Goal: Task Accomplishment & Management: Use online tool/utility

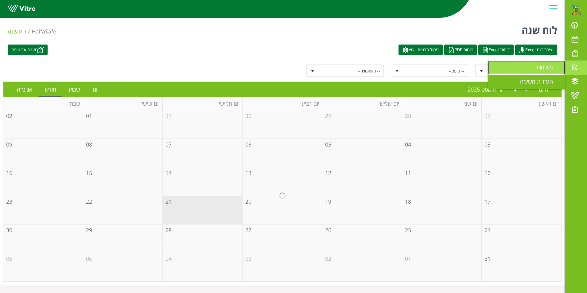
click at [538, 68] on span "משימות" at bounding box center [548, 67] width 24 height 7
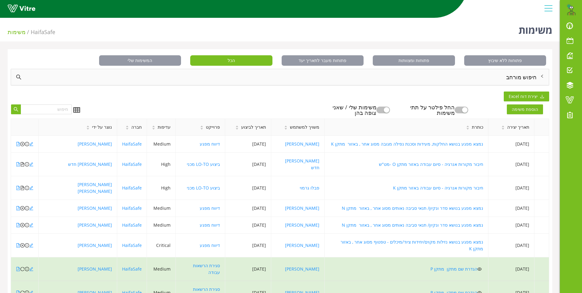
click at [527, 77] on div "חיפוש מורחב" at bounding box center [280, 77] width 538 height 16
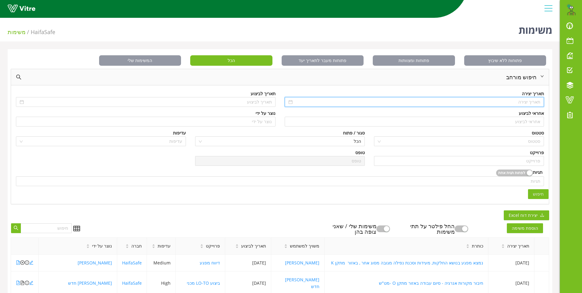
click at [528, 105] on input at bounding box center [417, 102] width 247 height 7
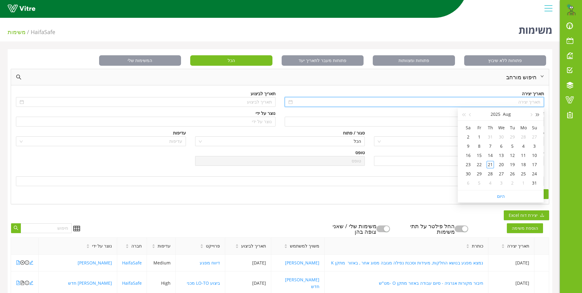
click at [539, 113] on button "button" at bounding box center [538, 114] width 7 height 12
type input "04/08/2024"
click at [537, 148] on div "4" at bounding box center [534, 145] width 7 height 7
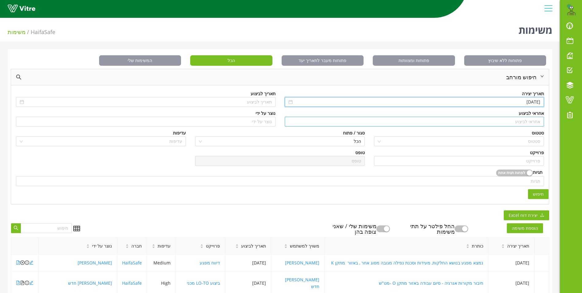
click at [533, 122] on input "search" at bounding box center [415, 121] width 252 height 9
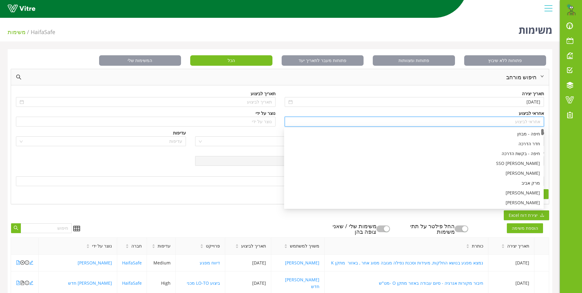
type input "c"
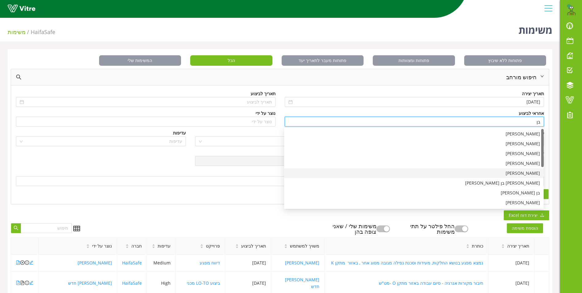
click at [532, 171] on div "בן שרעבי" at bounding box center [414, 173] width 252 height 7
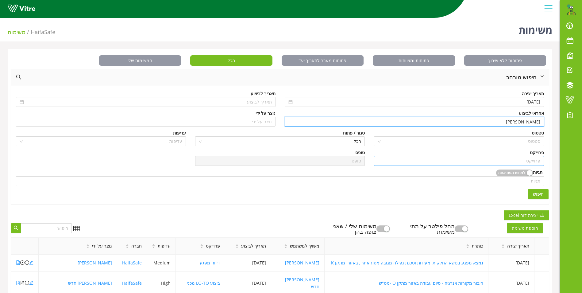
type input "בן שרעבי"
click at [534, 158] on input "search" at bounding box center [459, 160] width 163 height 9
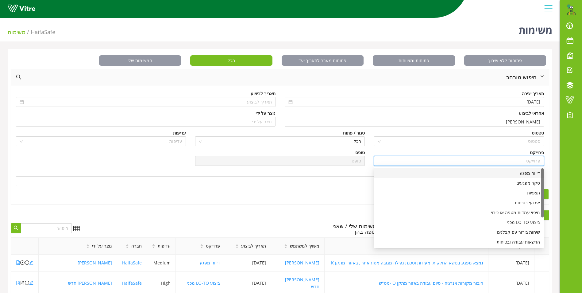
click at [526, 172] on div "דיווח מפגע" at bounding box center [459, 173] width 163 height 7
type input "דיווח מפגע"
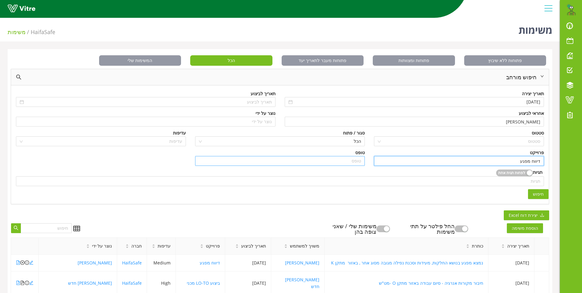
click at [359, 160] on input "search" at bounding box center [280, 160] width 163 height 9
click at [353, 142] on span "הכל" at bounding box center [280, 141] width 163 height 9
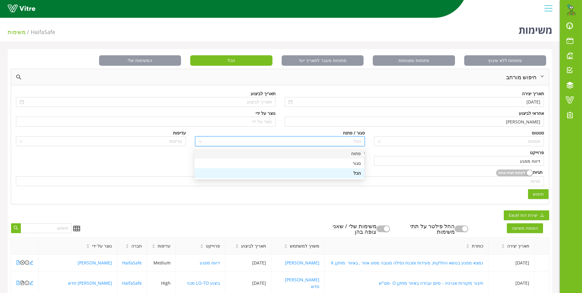
click at [358, 153] on div "פתוח" at bounding box center [279, 153] width 163 height 7
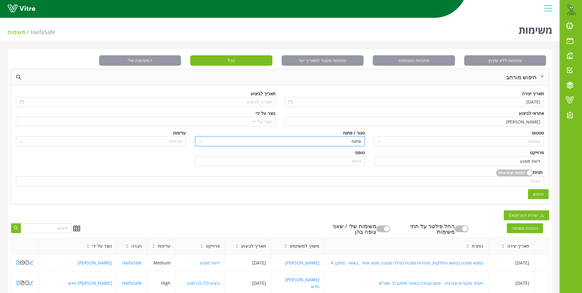
click at [541, 194] on span "חיפוש" at bounding box center [538, 194] width 11 height 7
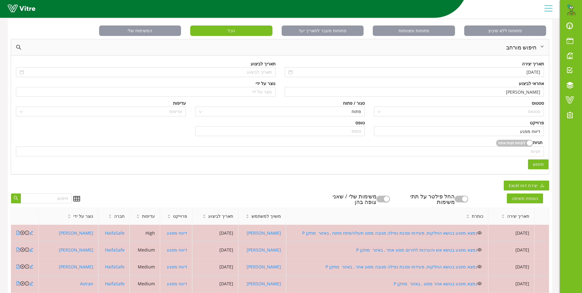
scroll to position [153, 0]
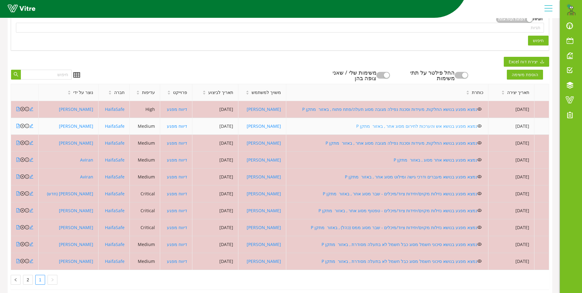
click at [381, 128] on link "נמצא מפגע בנושא אש והערכות לחירום מסוג אחר , באזור מתקן P" at bounding box center [416, 126] width 121 height 6
click at [21, 127] on icon "close-circle" at bounding box center [22, 126] width 4 height 4
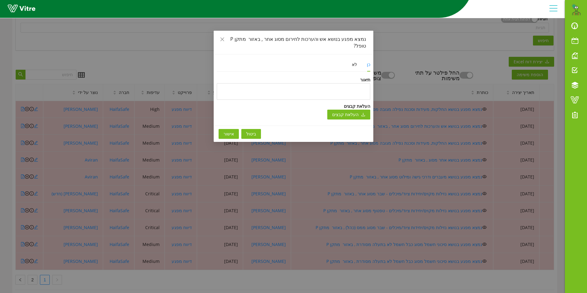
click at [220, 129] on button "אישור" at bounding box center [229, 134] width 20 height 10
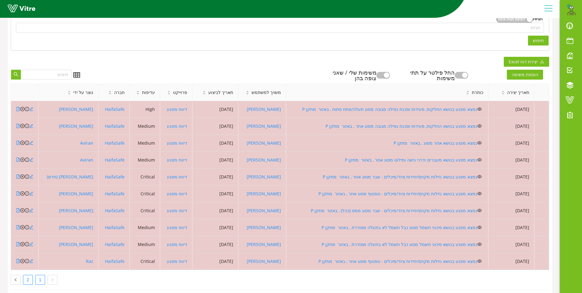
click at [25, 277] on link "2" at bounding box center [27, 279] width 9 height 9
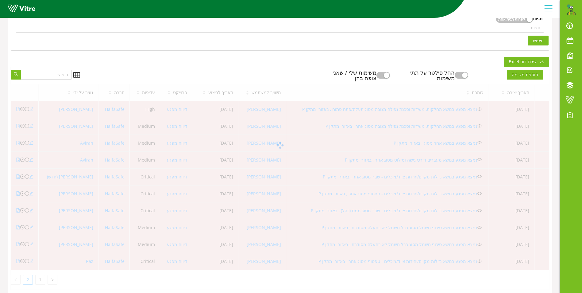
scroll to position [63, 0]
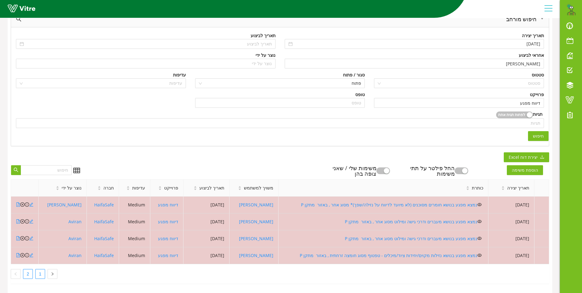
click at [40, 269] on link "1" at bounding box center [40, 273] width 9 height 9
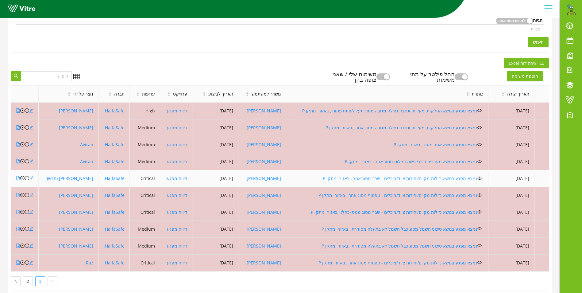
scroll to position [155, 0]
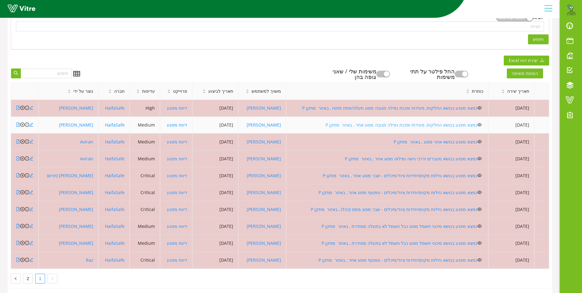
click at [388, 123] on link "נמצא מפגע בנושא החלקות, מעידות וסכנת נפילה מגובה מסוג אחר , באזור מתקן P" at bounding box center [402, 125] width 152 height 6
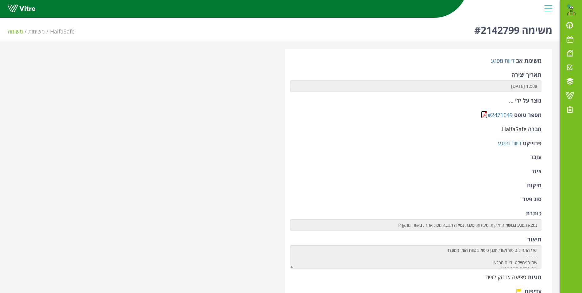
click at [486, 112] on link at bounding box center [484, 115] width 6 height 8
